Goal: Task Accomplishment & Management: Use online tool/utility

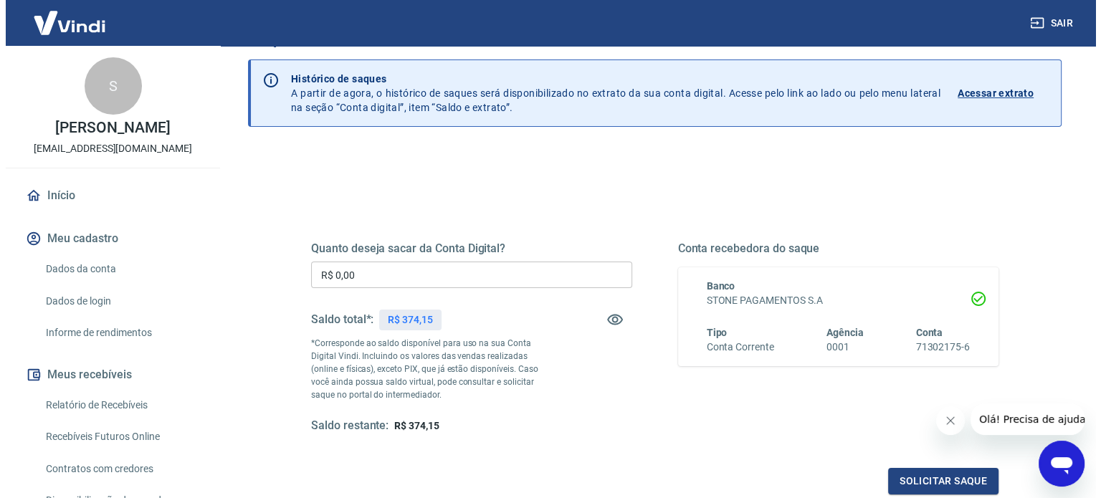
scroll to position [72, 0]
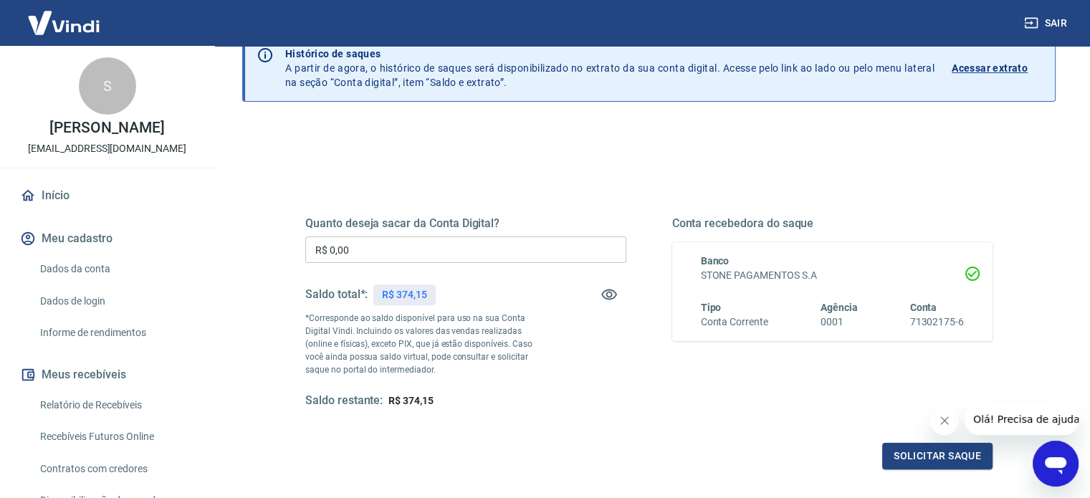
click at [381, 246] on input "R$ 0,00" at bounding box center [465, 250] width 321 height 27
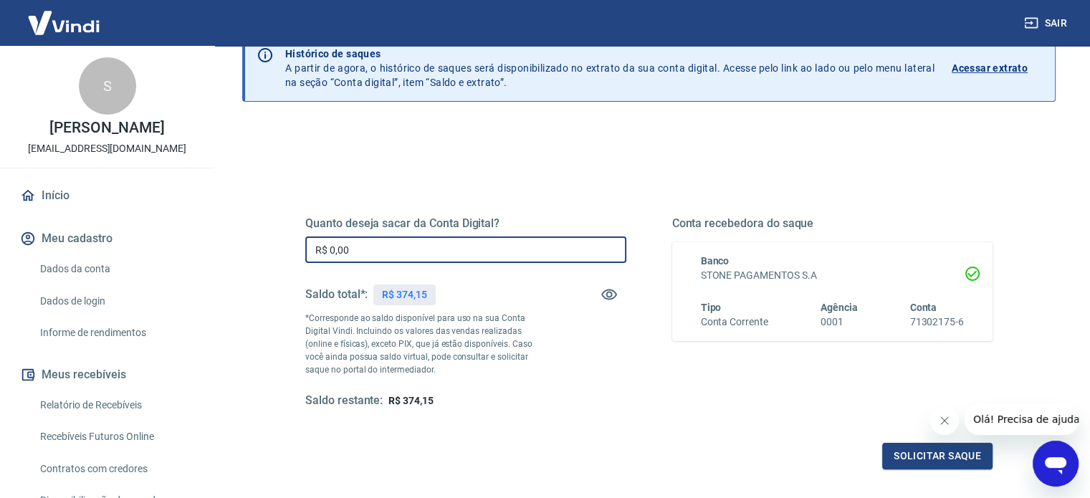
drag, startPoint x: 381, startPoint y: 246, endPoint x: 290, endPoint y: 243, distance: 91.1
click at [290, 243] on div "Quanto deseja sacar da Conta Digital? R$ 0,00 ​ Saldo total*: R$ 374,15 *Corres…" at bounding box center [649, 319] width 722 height 333
type input "R$ 374,15"
click at [935, 455] on button "Solicitar saque" at bounding box center [938, 456] width 110 height 27
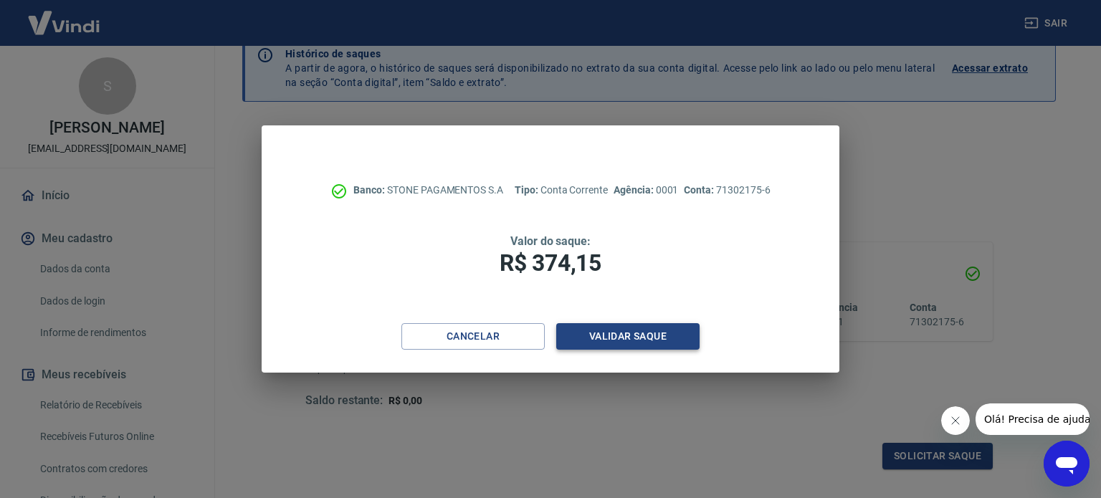
click at [629, 336] on button "Validar saque" at bounding box center [627, 336] width 143 height 27
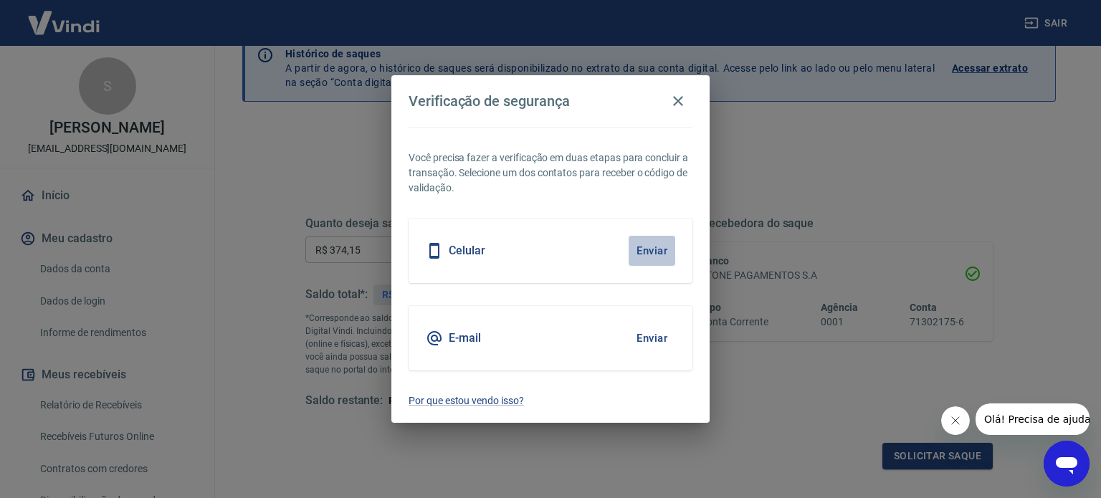
click at [657, 249] on button "Enviar" at bounding box center [652, 251] width 47 height 30
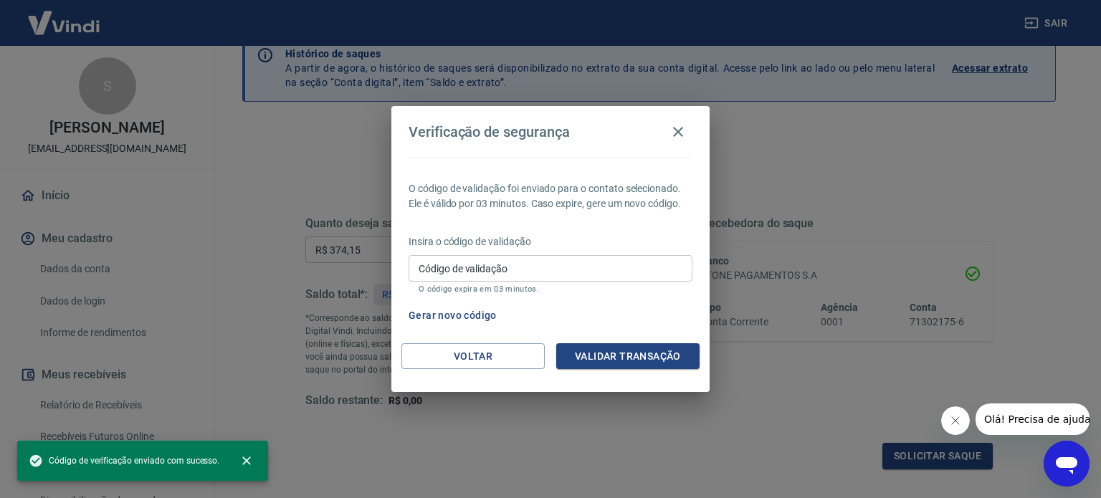
click at [525, 264] on input "Código de validação" at bounding box center [551, 268] width 284 height 27
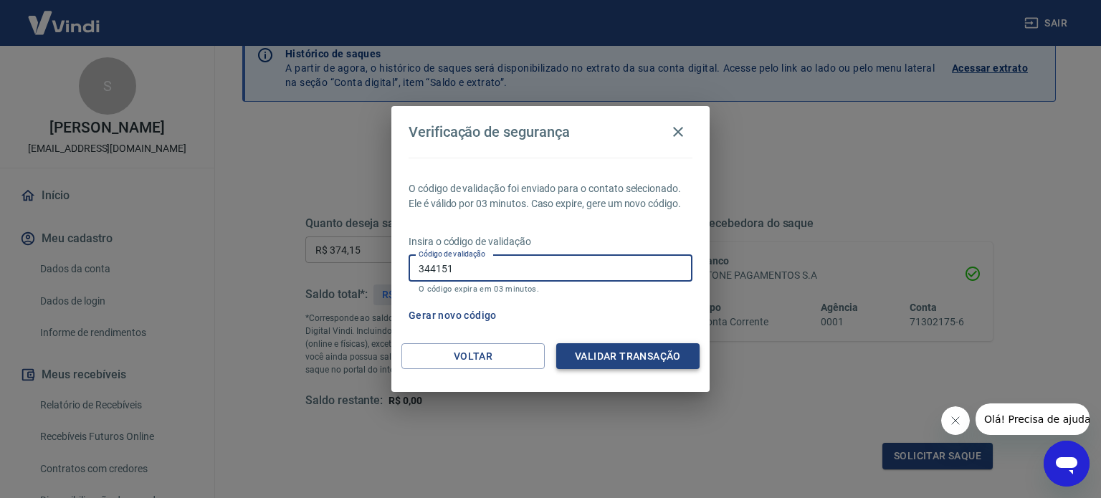
type input "344151"
click at [627, 349] on button "Validar transação" at bounding box center [627, 356] width 143 height 27
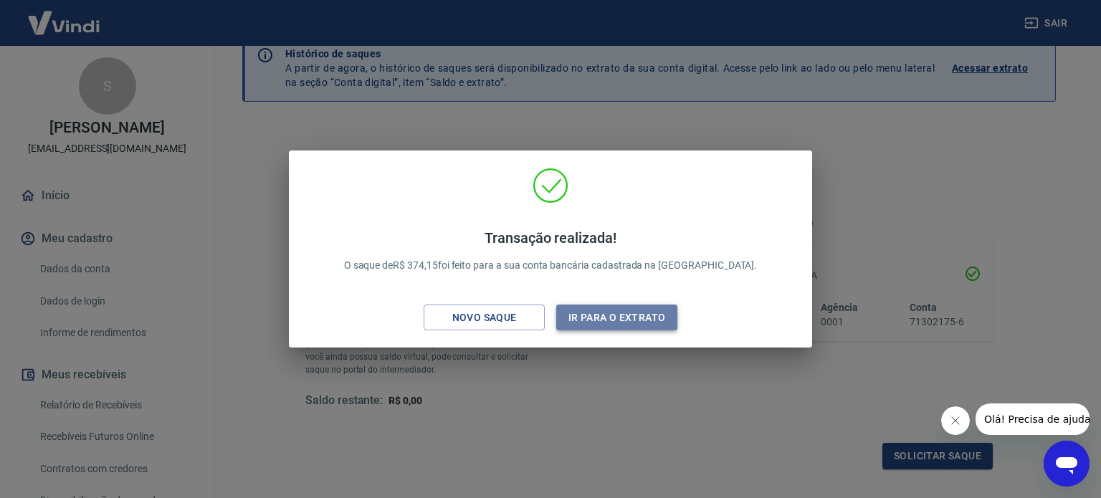
click at [613, 312] on button "Ir para o extrato" at bounding box center [616, 318] width 121 height 27
